Goal: Information Seeking & Learning: Learn about a topic

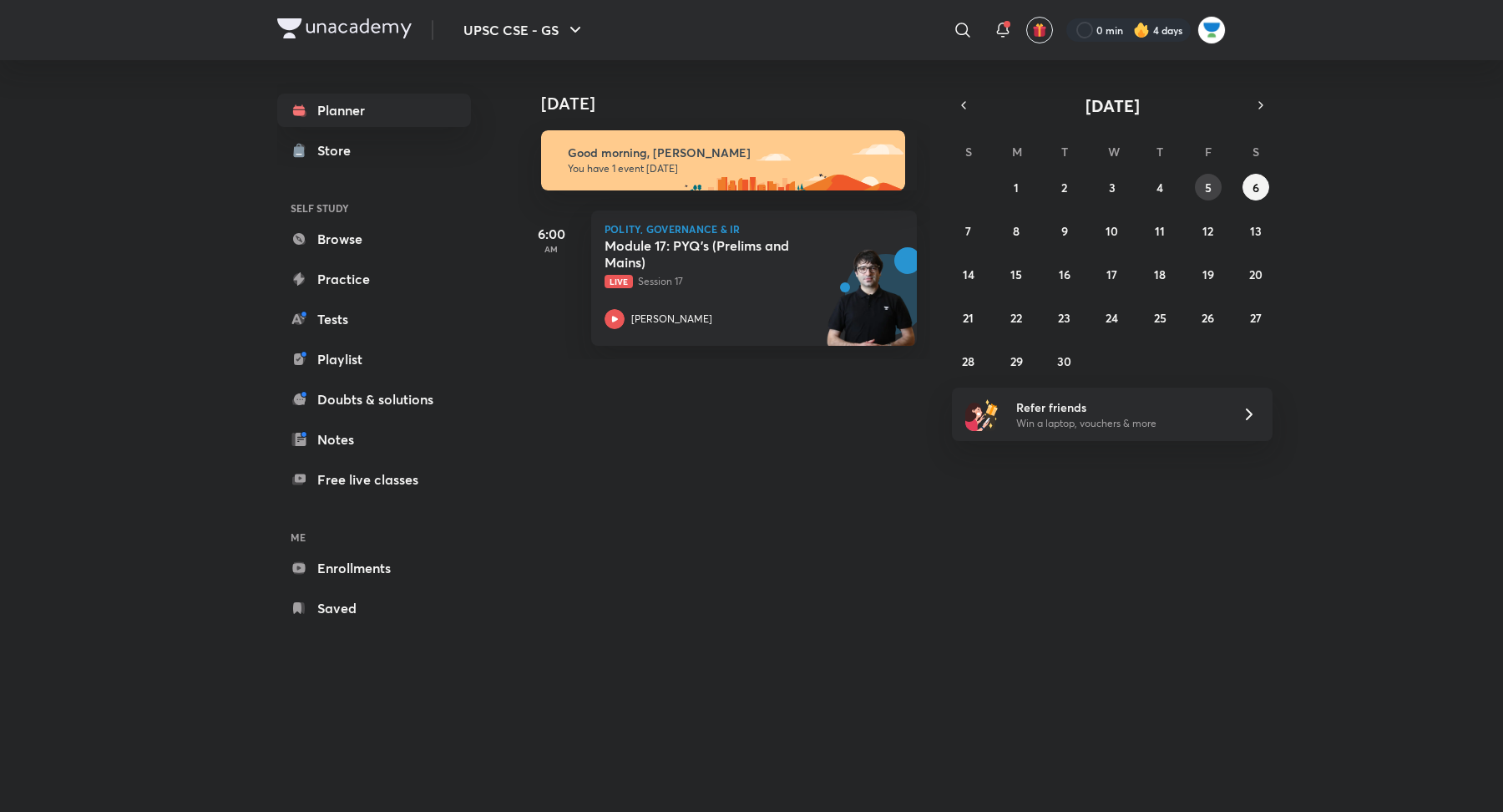
click at [1203, 184] on button "5" at bounding box center [1209, 188] width 27 height 27
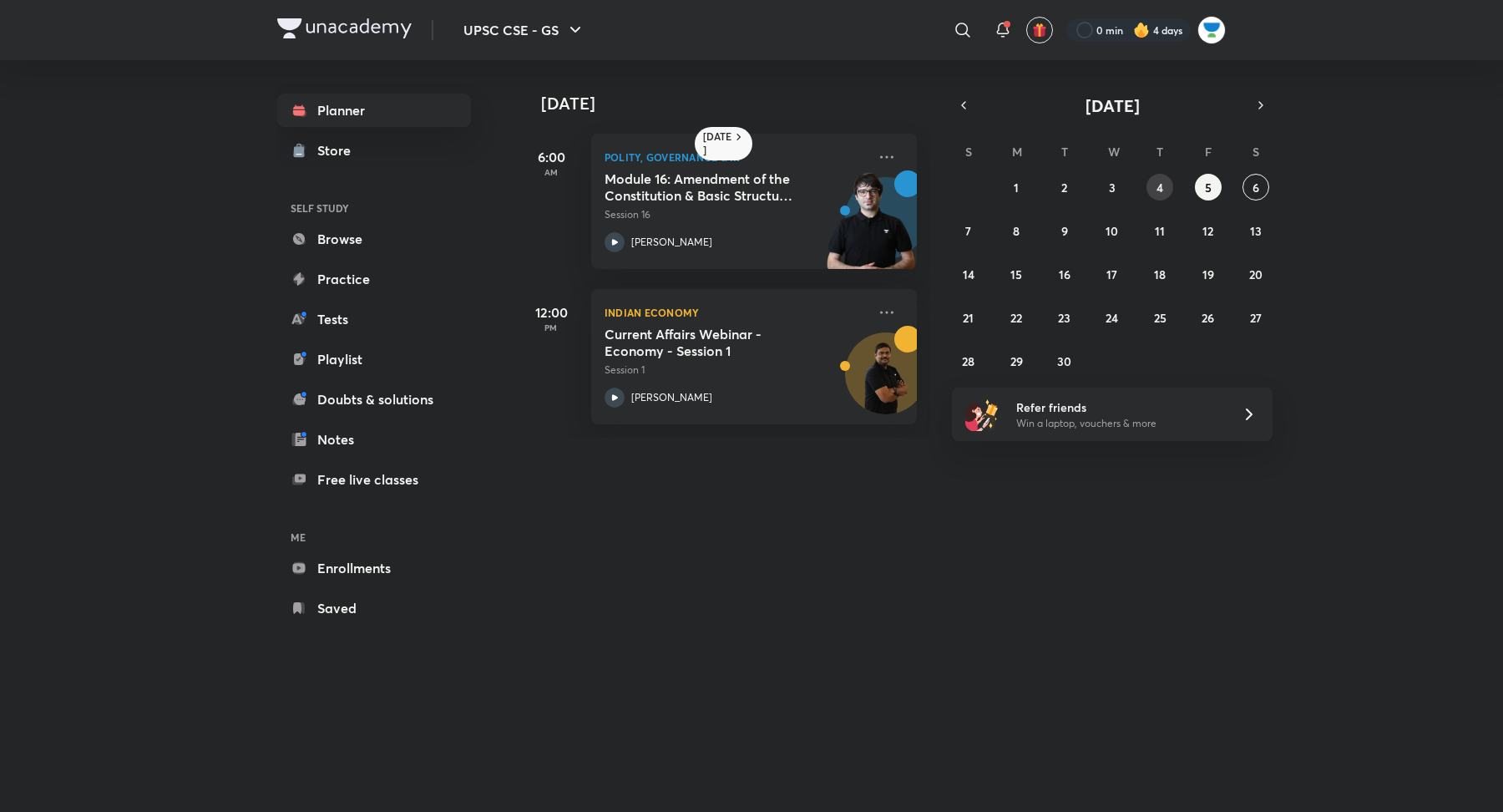
click at [1158, 190] on abbr "4" at bounding box center [1159, 188] width 7 height 15
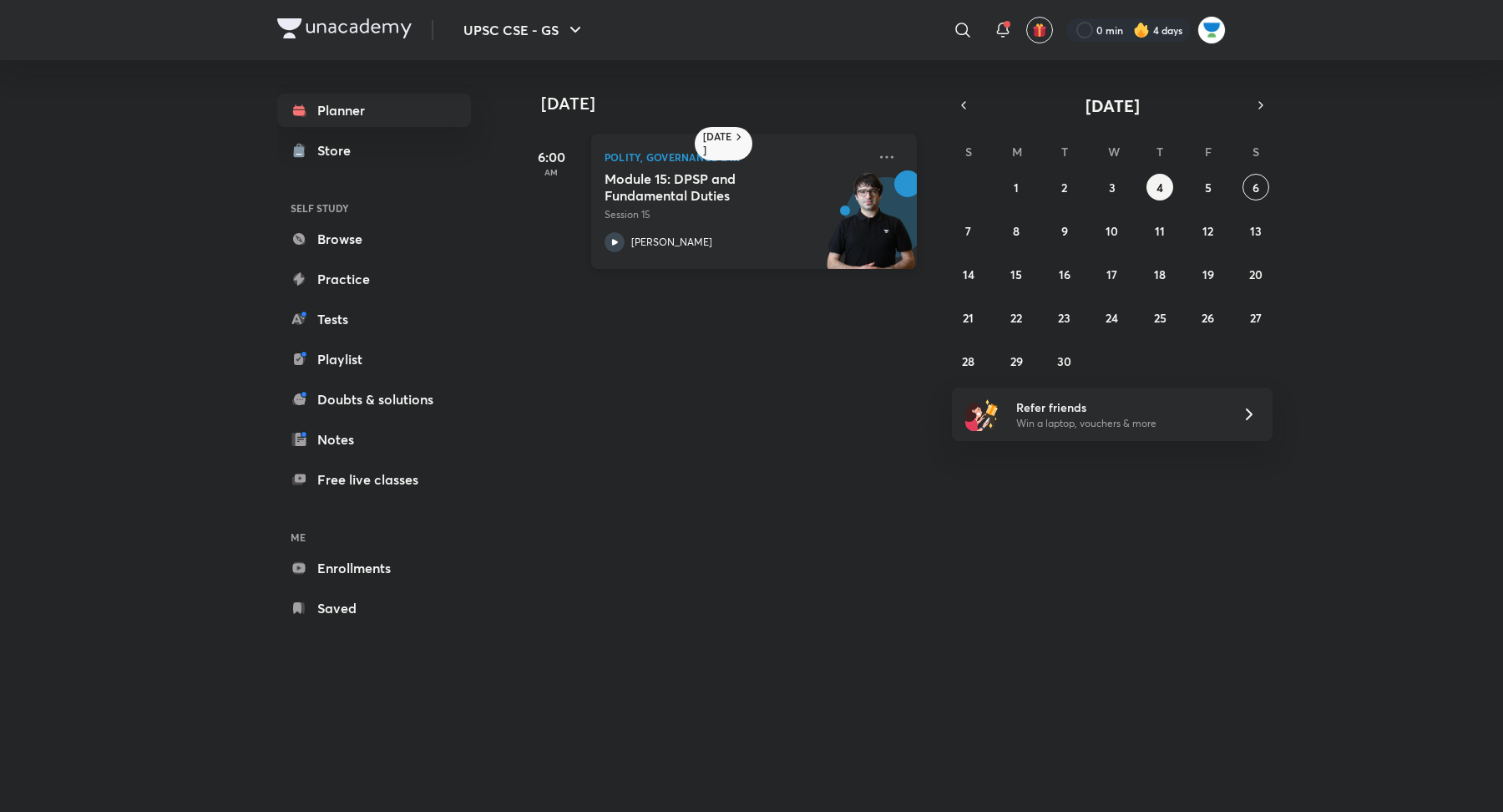
click at [780, 204] on div "Module 15: DPSP and Fundamental Duties Session 15" at bounding box center [736, 196] width 262 height 52
click at [1257, 184] on abbr "6" at bounding box center [1256, 188] width 7 height 15
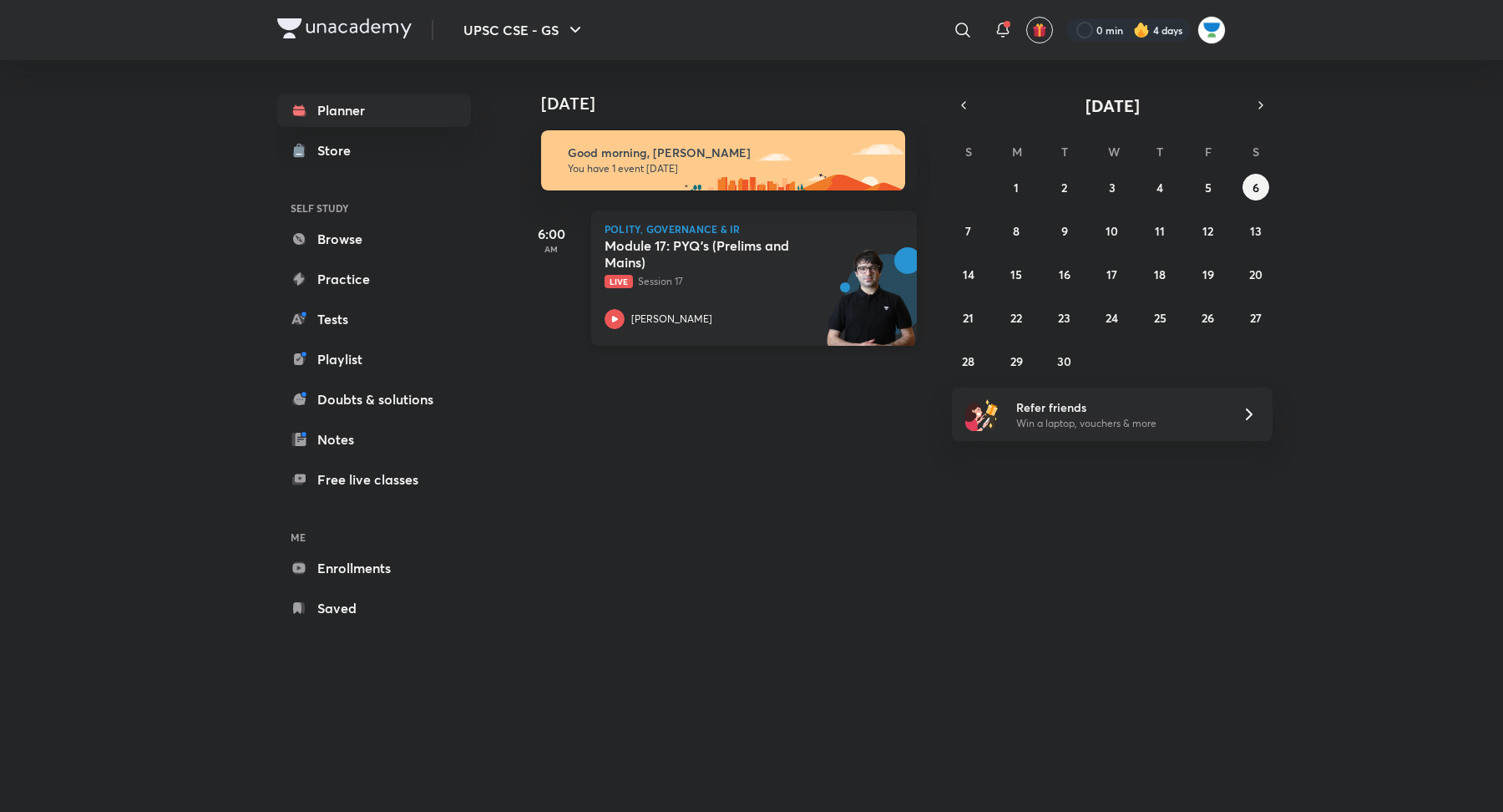
click at [613, 320] on icon at bounding box center [616, 318] width 6 height 6
click at [1212, 179] on button "5" at bounding box center [1209, 188] width 27 height 27
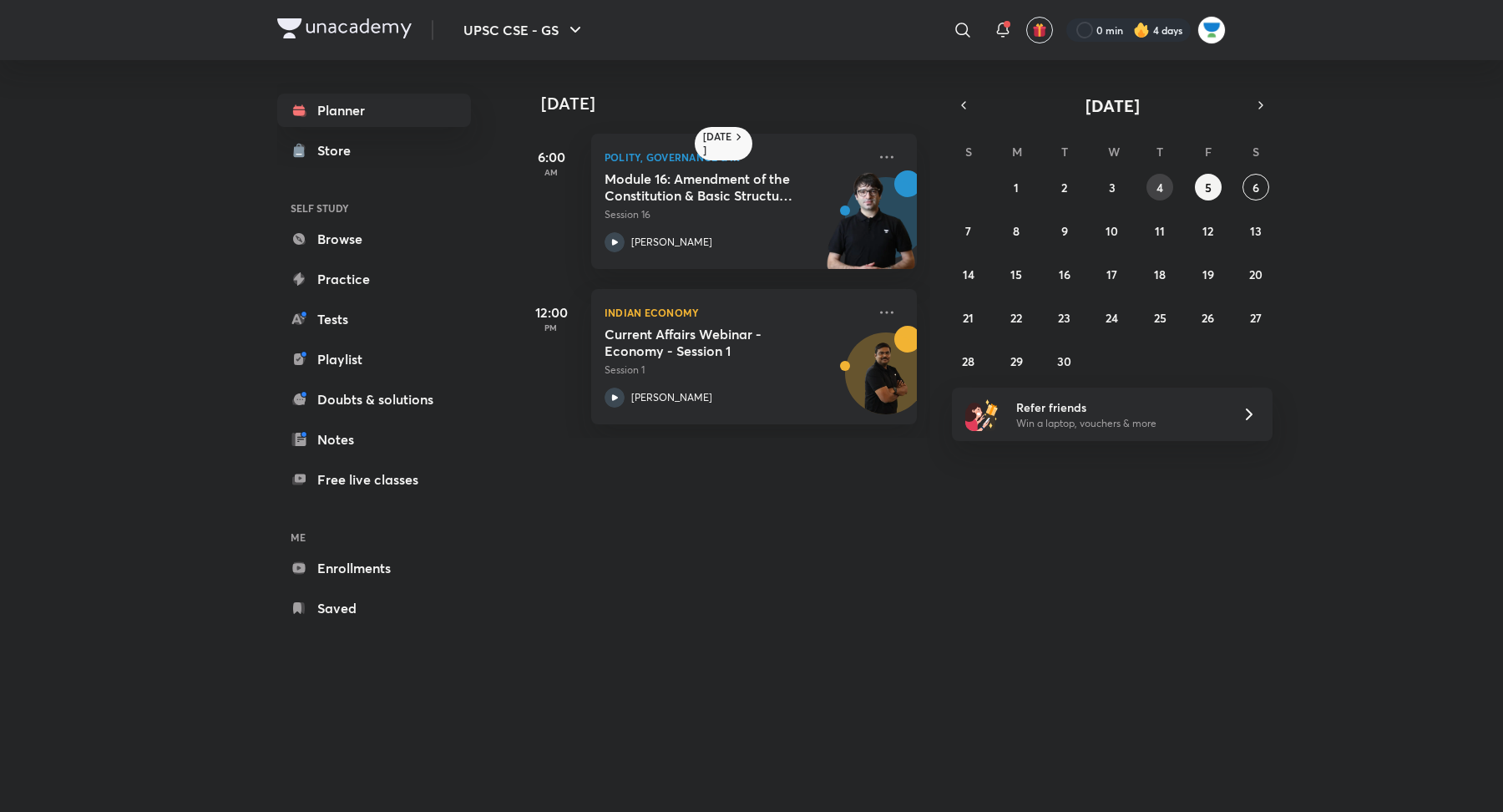
click at [1152, 180] on button "4" at bounding box center [1160, 188] width 27 height 27
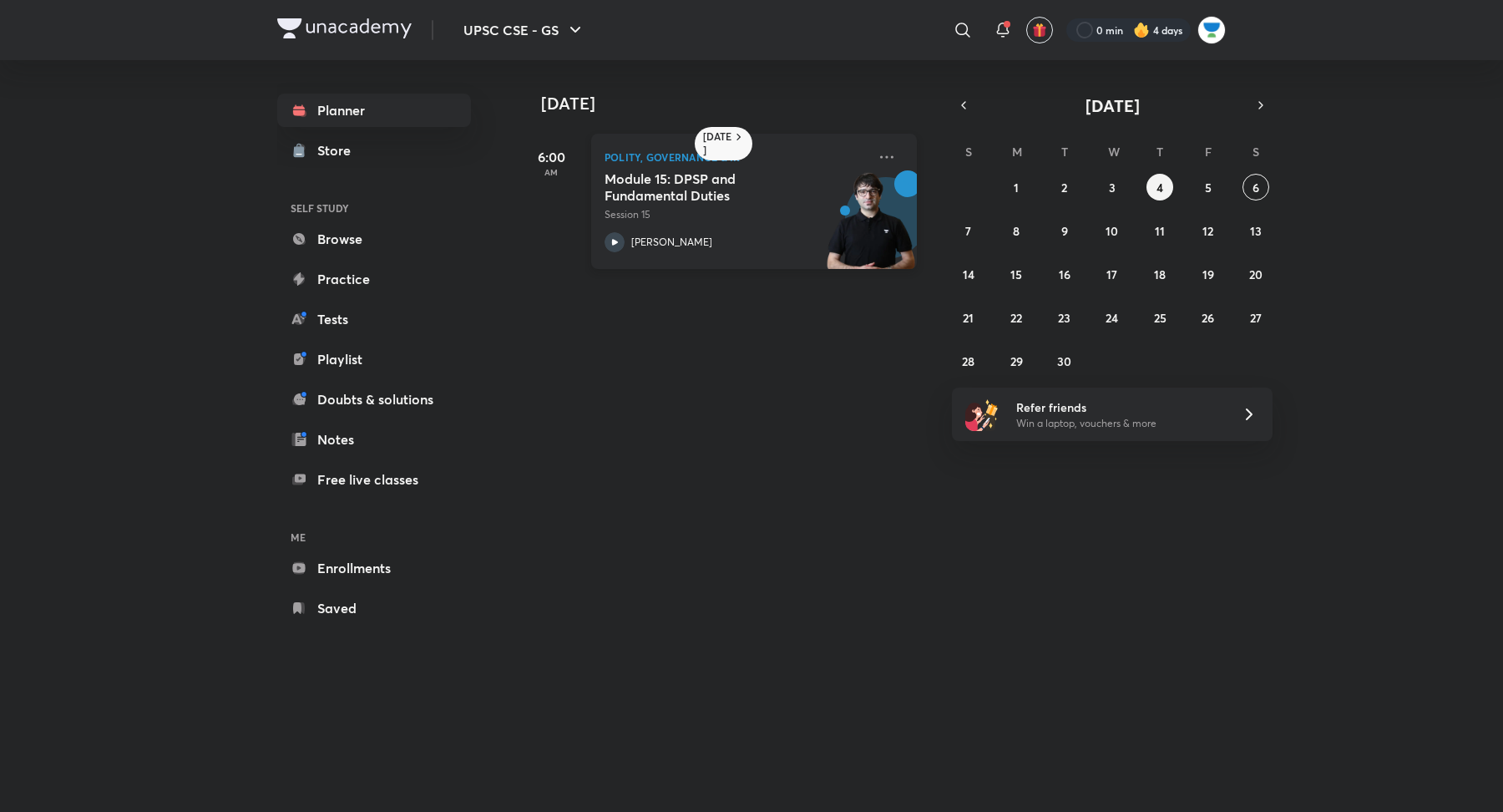
click at [625, 221] on p "Session 15" at bounding box center [736, 215] width 262 height 15
click at [1204, 183] on button "5" at bounding box center [1209, 188] width 27 height 27
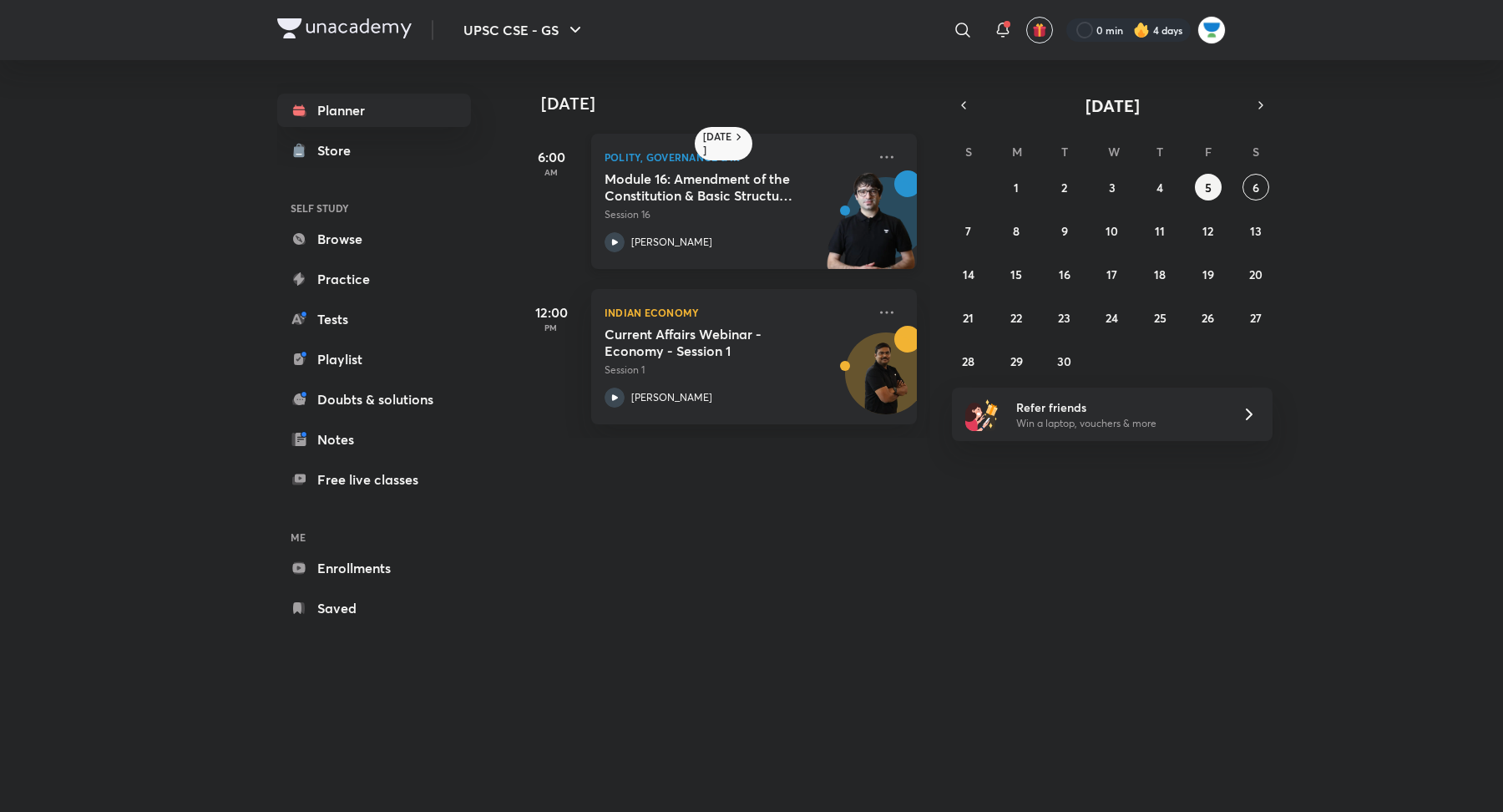
click at [620, 228] on div "Module 16: Amendment of the Constitution & Basic Structure Doctrine Session 16 …" at bounding box center [736, 211] width 262 height 82
